Goal: Information Seeking & Learning: Learn about a topic

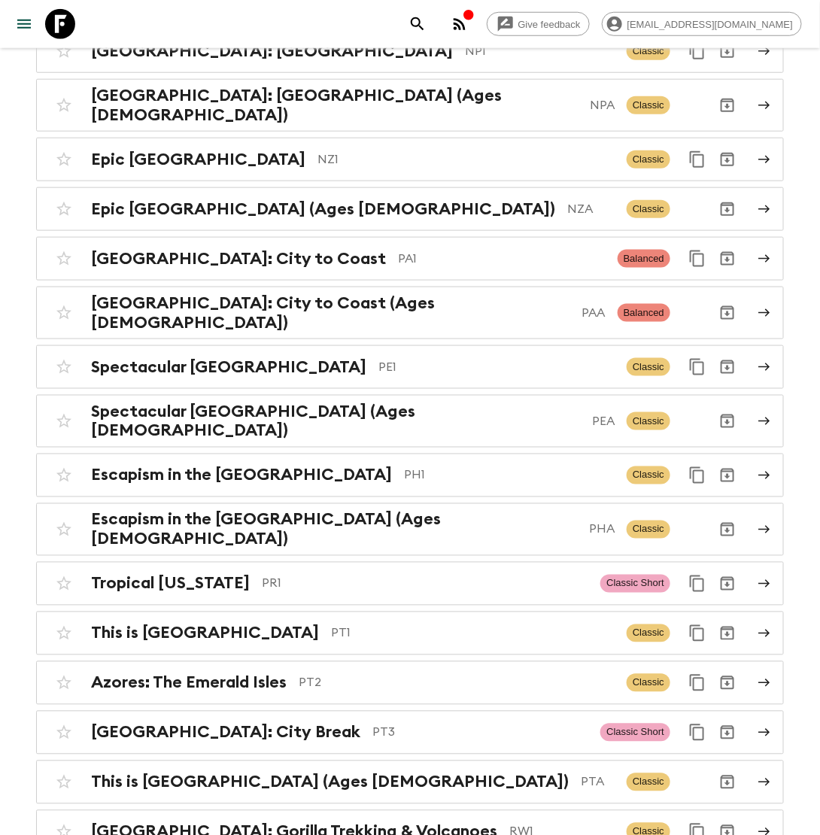
scroll to position [6541, 0]
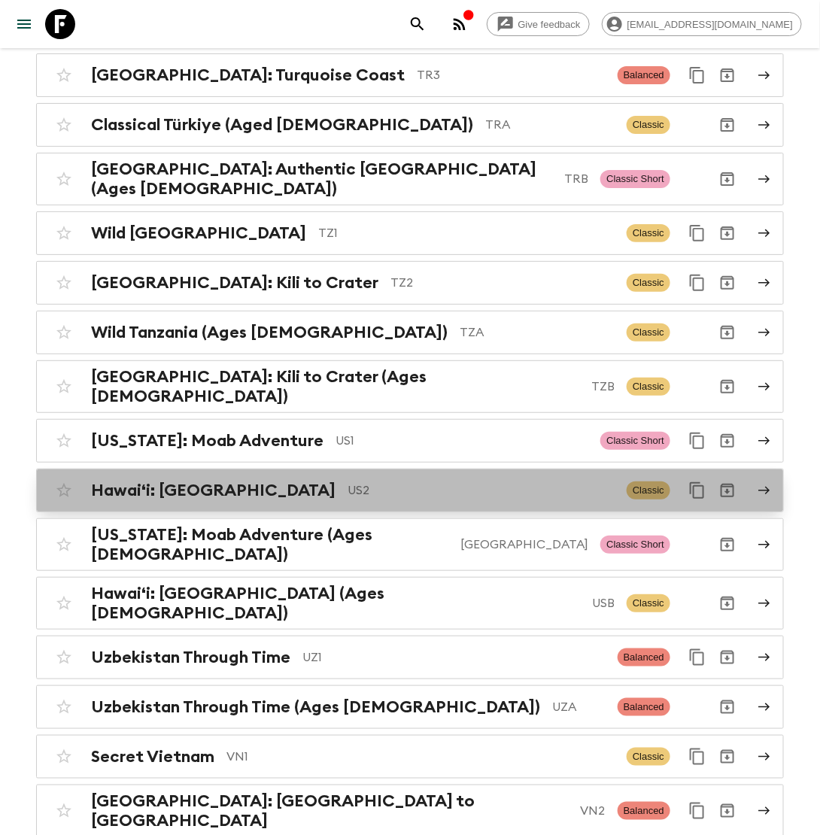
click at [211, 481] on h2 "Hawaiʻi: [GEOGRAPHIC_DATA]" at bounding box center [213, 491] width 245 height 20
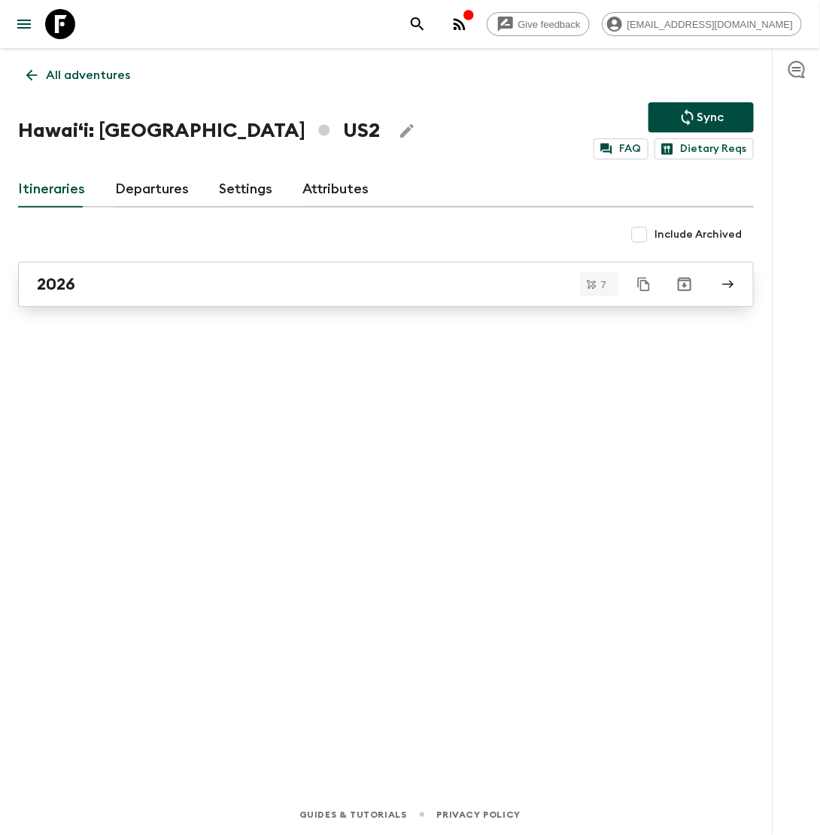
click at [95, 298] on link "2026" at bounding box center [386, 284] width 736 height 45
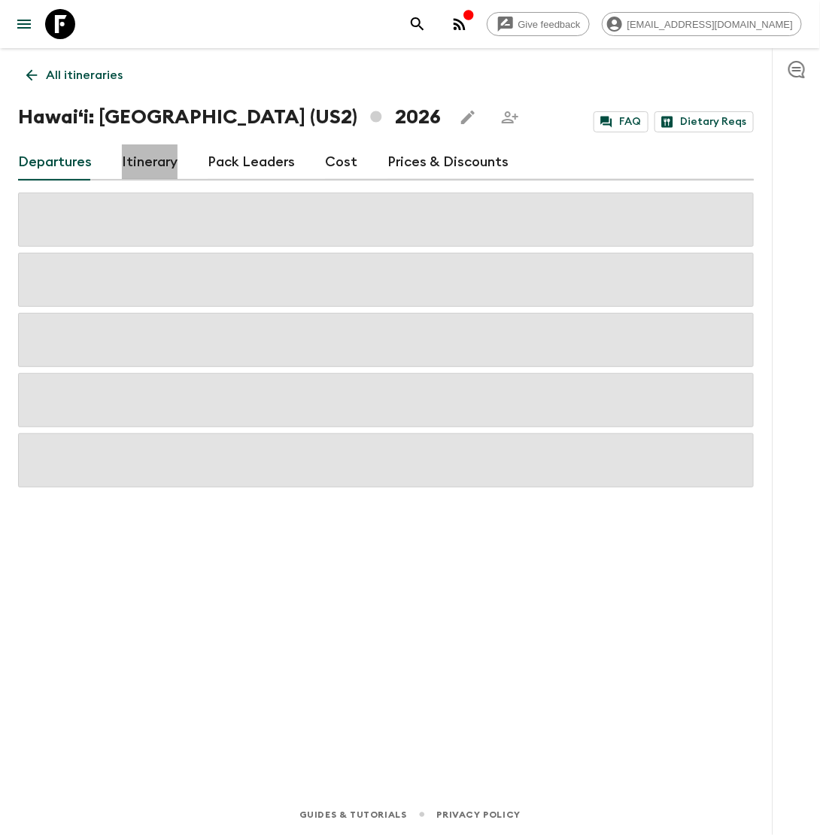
click at [135, 162] on link "Itinerary" at bounding box center [150, 162] width 56 height 36
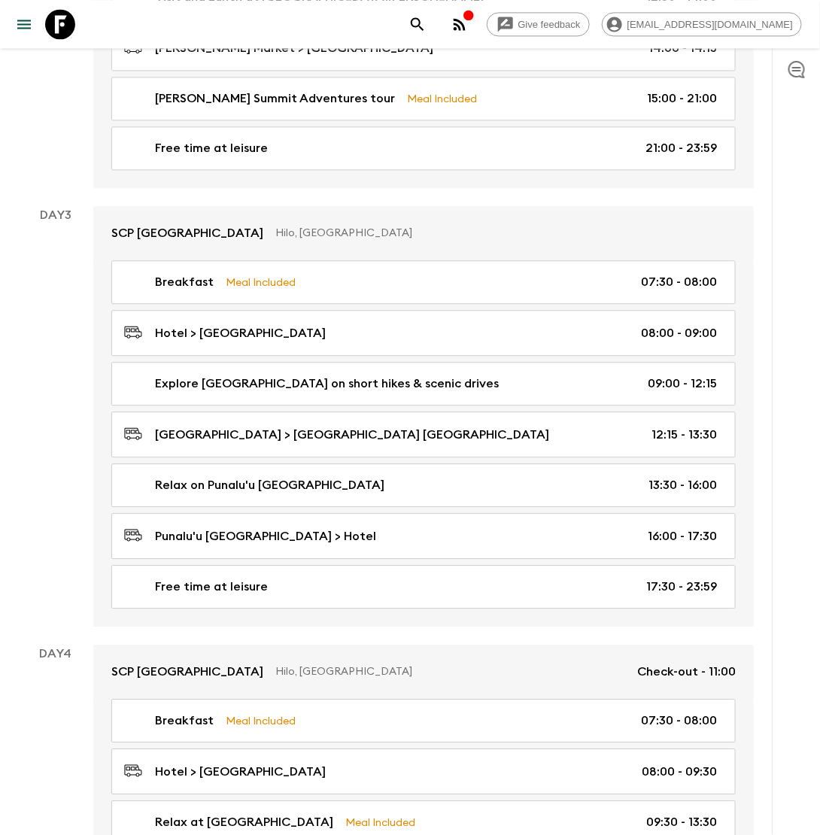
scroll to position [1026, 0]
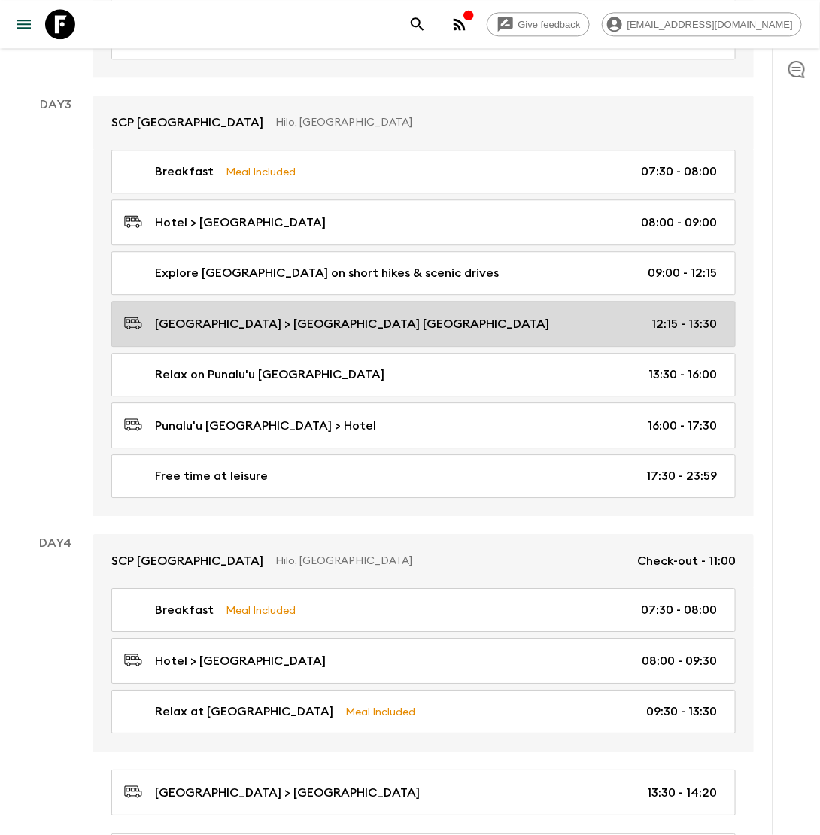
click at [245, 315] on p "[GEOGRAPHIC_DATA] > [GEOGRAPHIC_DATA] [GEOGRAPHIC_DATA]" at bounding box center [352, 324] width 394 height 18
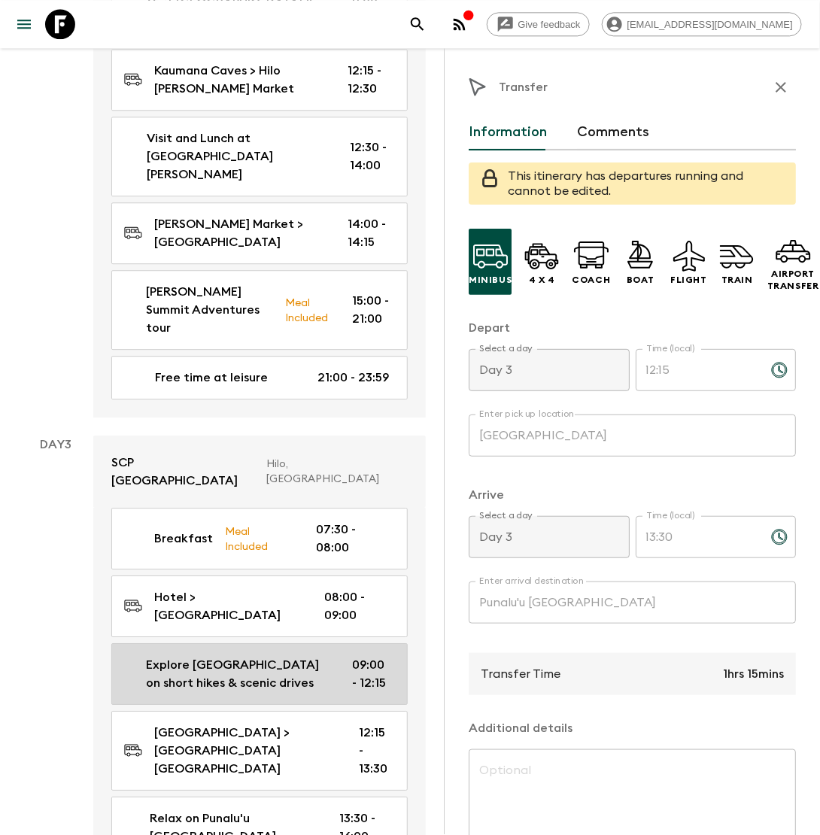
click at [204, 656] on p "Explore [GEOGRAPHIC_DATA] on short hikes & scenic drives" at bounding box center [237, 674] width 182 height 36
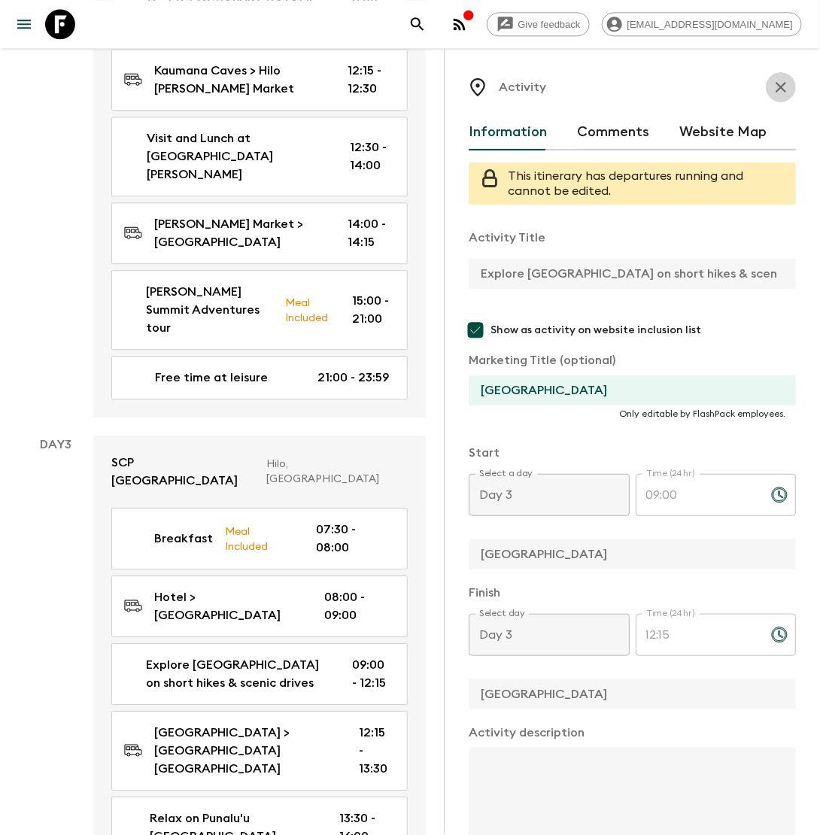
click at [780, 84] on icon "button" at bounding box center [781, 87] width 18 height 18
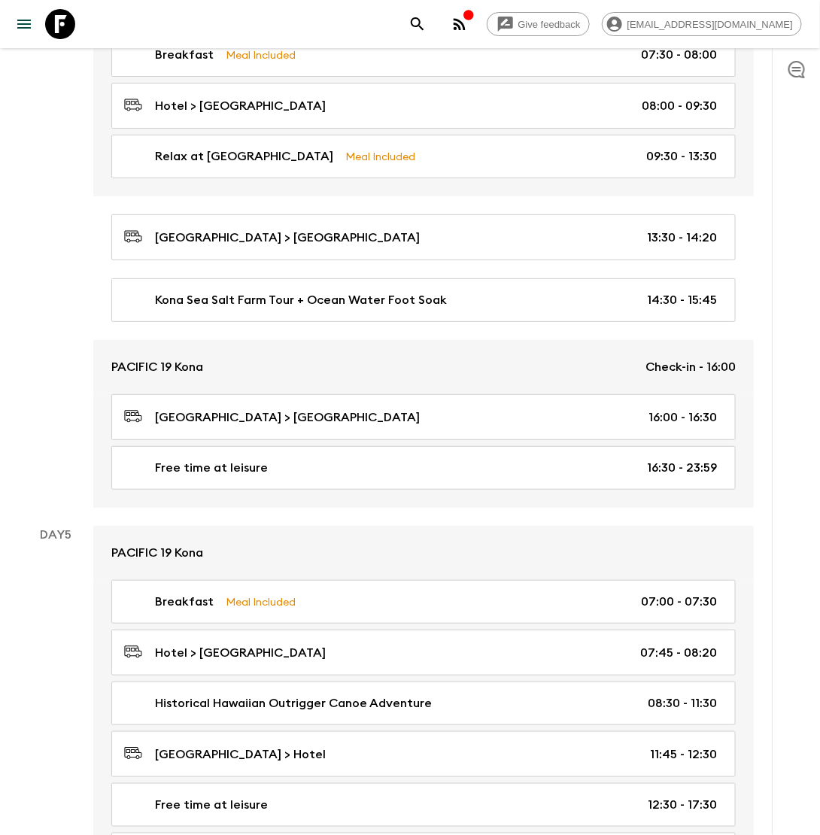
scroll to position [1583, 0]
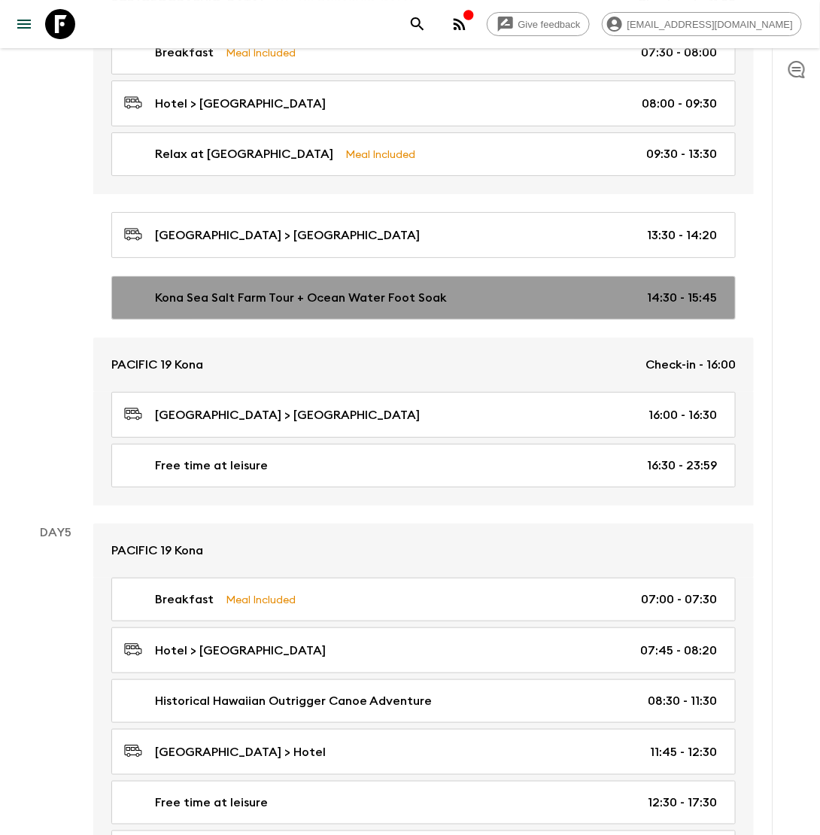
click at [272, 289] on p "Kona Sea Salt Farm Tour + Ocean Water Foot Soak" at bounding box center [301, 298] width 292 height 18
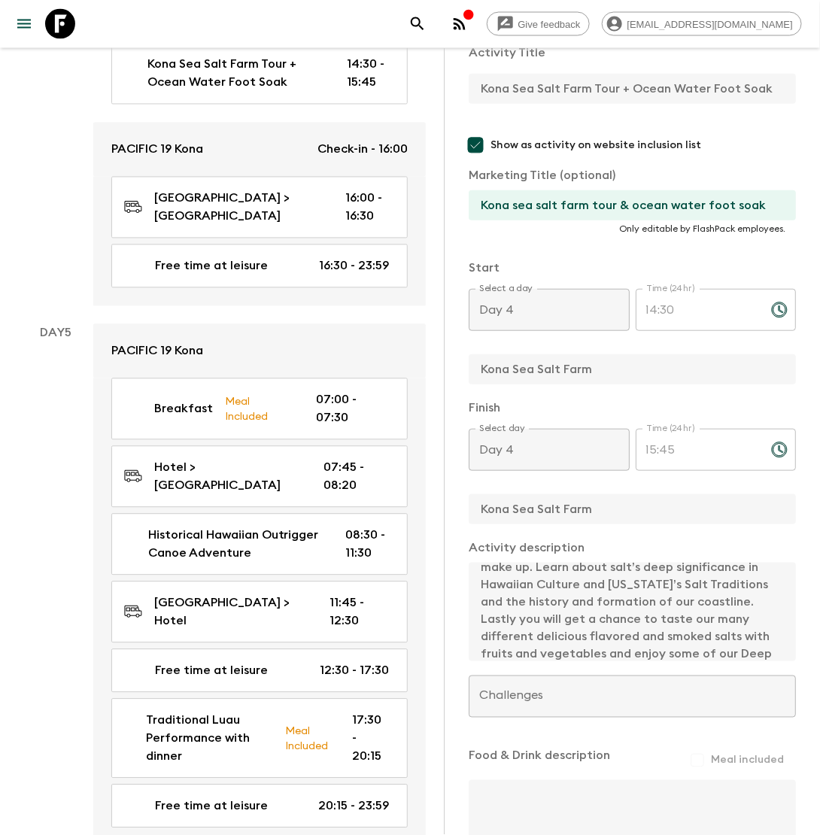
scroll to position [2409, 0]
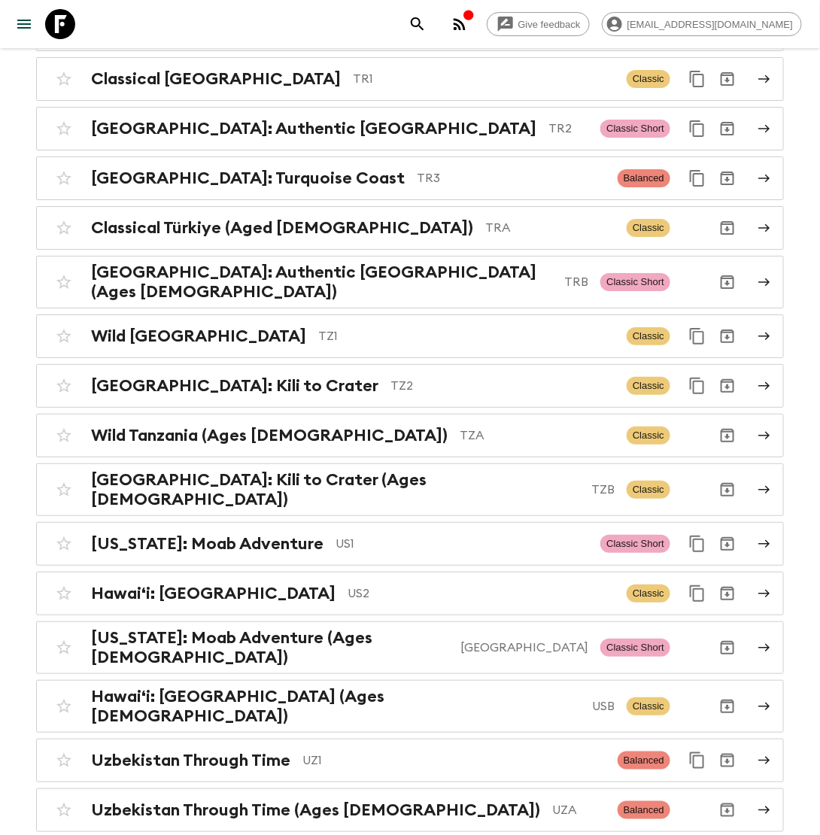
scroll to position [6541, 0]
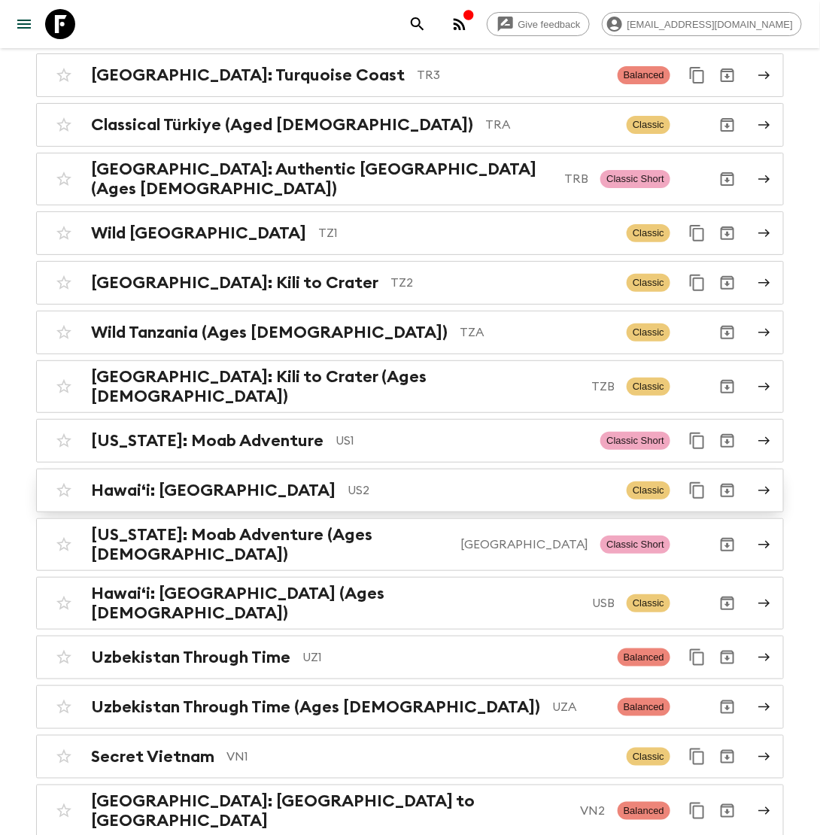
click at [348, 482] on p "US2" at bounding box center [481, 491] width 267 height 18
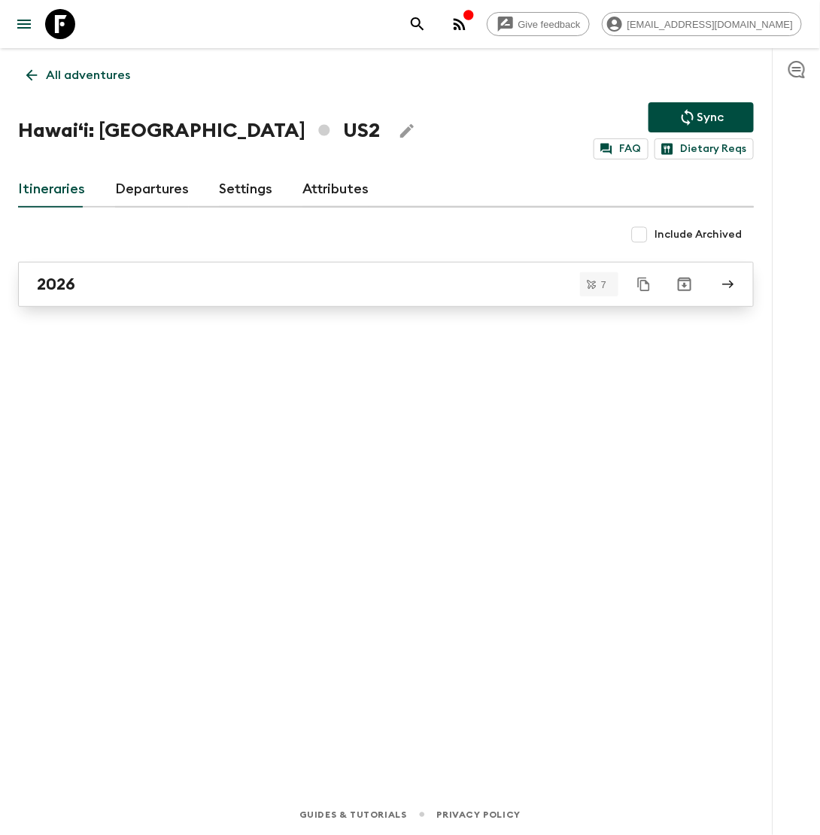
click at [150, 279] on div "2026" at bounding box center [372, 285] width 670 height 20
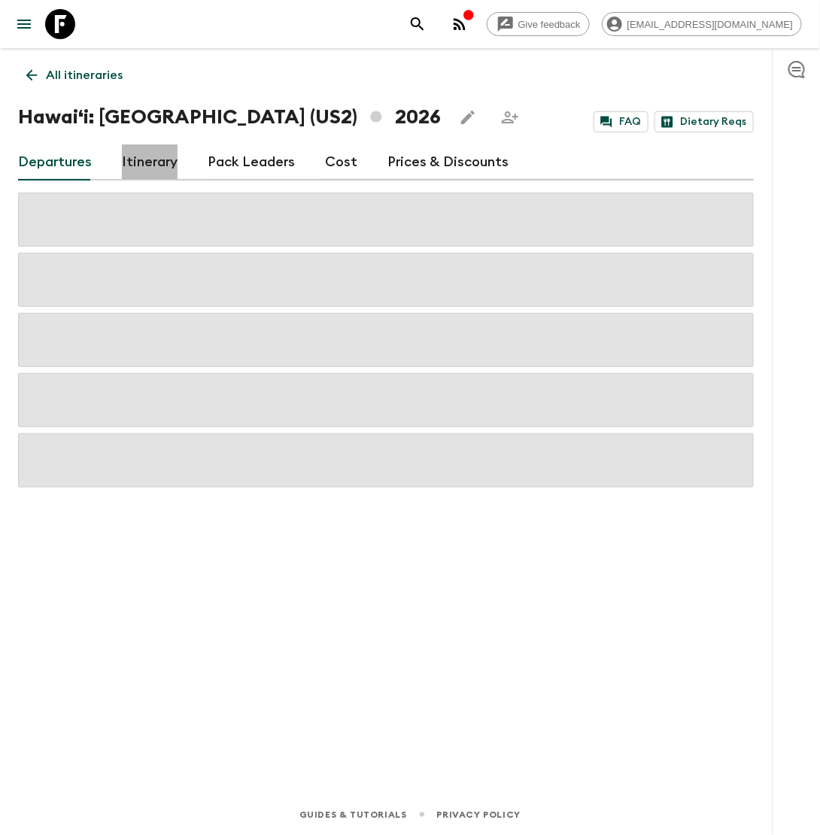
click at [140, 150] on link "Itinerary" at bounding box center [150, 162] width 56 height 36
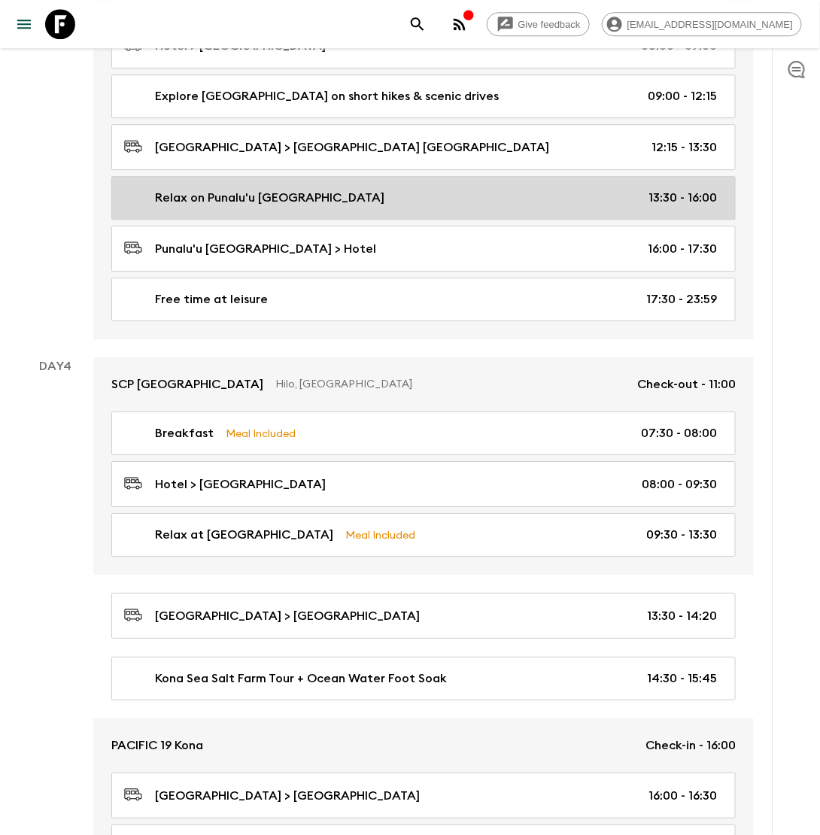
scroll to position [1215, 0]
